Goal: Task Accomplishment & Management: Complete application form

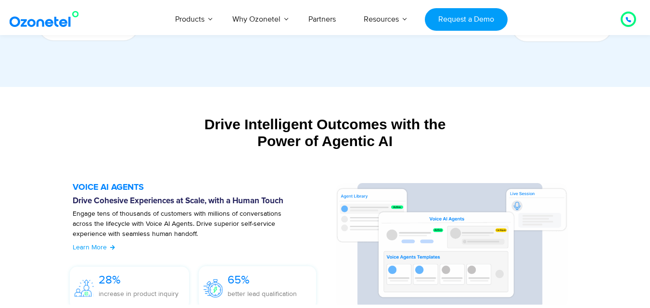
scroll to position [962, 0]
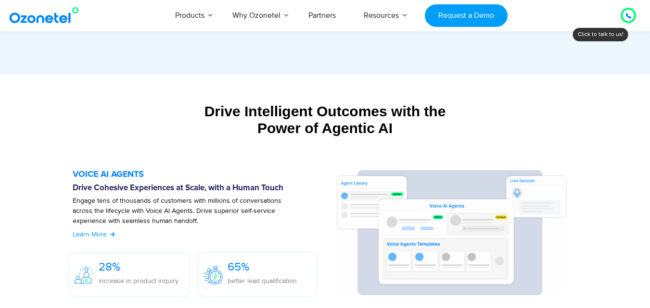
click at [631, 17] on div at bounding box center [628, 16] width 12 height 12
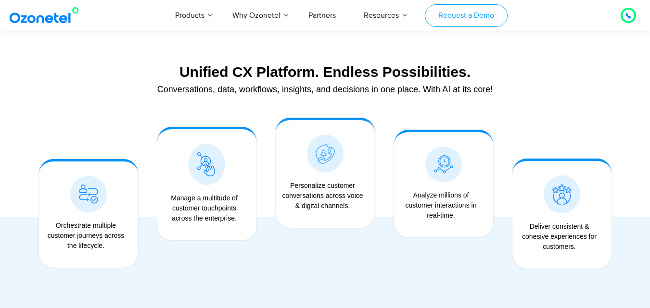
click at [443, 21] on link "Request a Demo" at bounding box center [466, 15] width 82 height 23
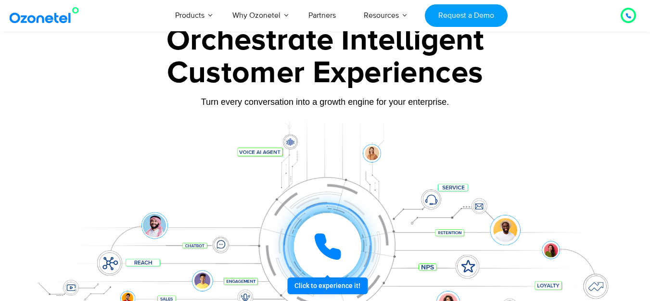
scroll to position [0, 0]
